Goal: Transaction & Acquisition: Download file/media

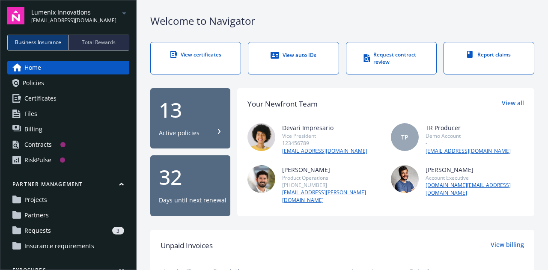
click at [43, 10] on span "Lumenix Innovations" at bounding box center [73, 12] width 85 height 9
click at [22, 41] on span "Business Insurance" at bounding box center [38, 43] width 46 height 8
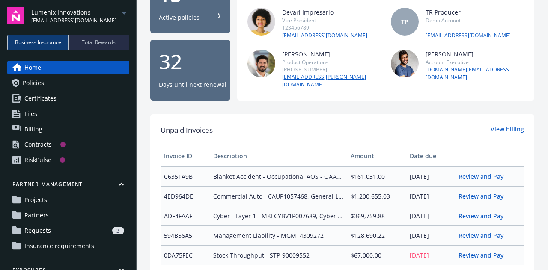
scroll to position [106, 0]
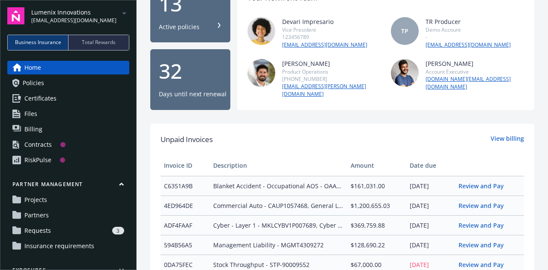
click at [20, 85] on link "Policies" at bounding box center [68, 83] width 122 height 14
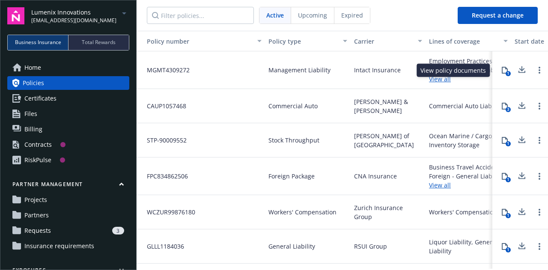
click at [501, 70] on icon at bounding box center [504, 70] width 7 height 7
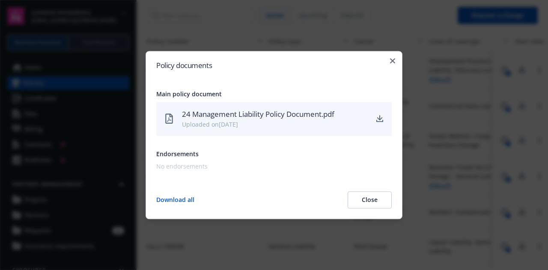
click at [377, 118] on icon "download" at bounding box center [379, 119] width 7 height 7
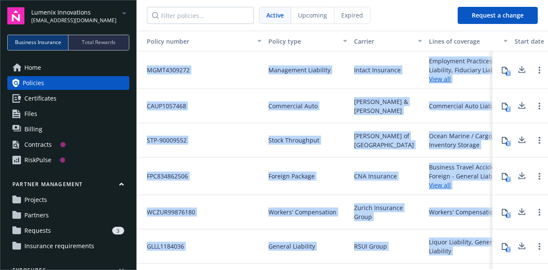
scroll to position [0, 147]
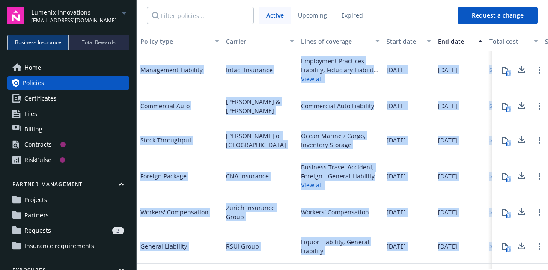
drag, startPoint x: 525, startPoint y: 2, endPoint x: 547, endPoint y: 42, distance: 45.2
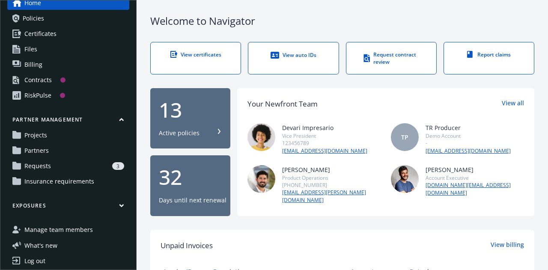
scroll to position [69, 0]
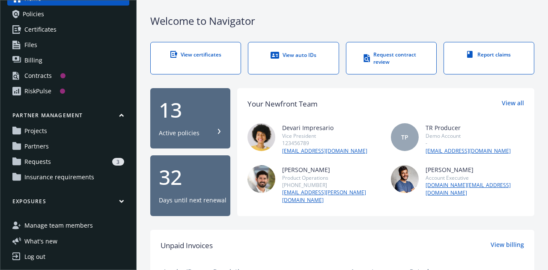
click at [39, 255] on div "Log out" at bounding box center [34, 257] width 21 height 14
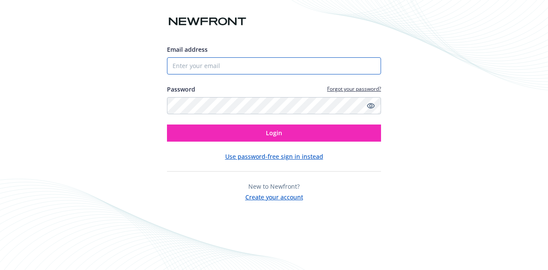
click at [202, 69] on input "Email address" at bounding box center [274, 65] width 214 height 17
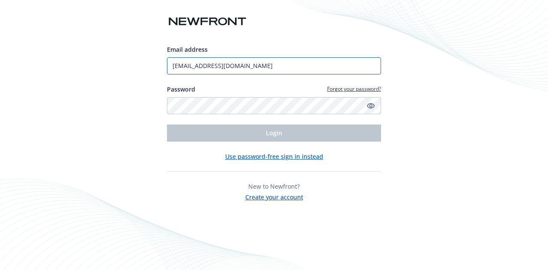
type input "trproducer.demo@newfront.com"
